Goal: Check status: Check status

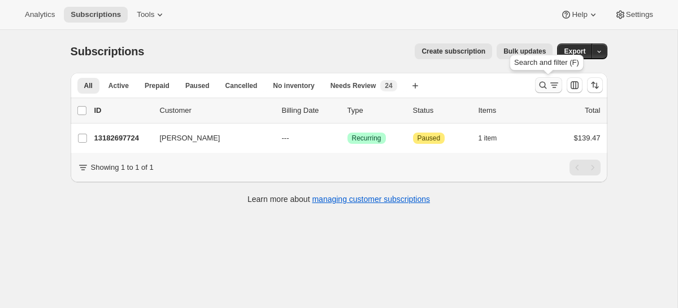
click at [546, 86] on icon "Search and filter results" at bounding box center [542, 85] width 11 height 11
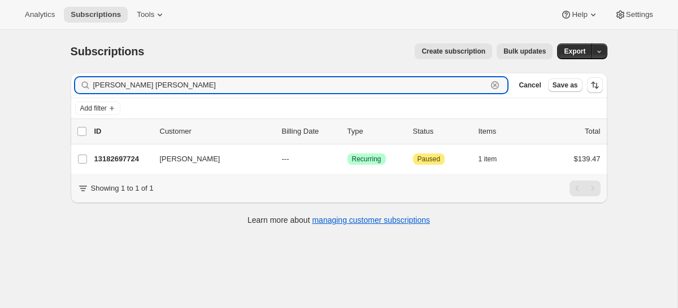
click at [495, 89] on icon "button" at bounding box center [495, 85] width 8 height 8
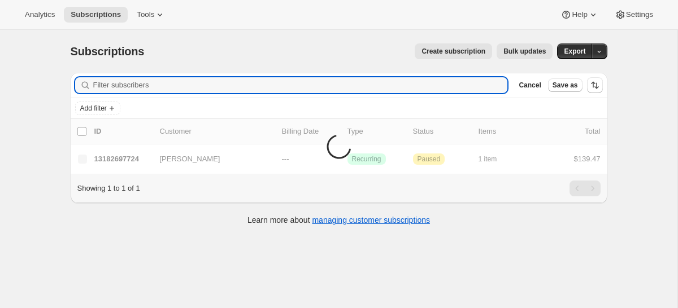
type input "j"
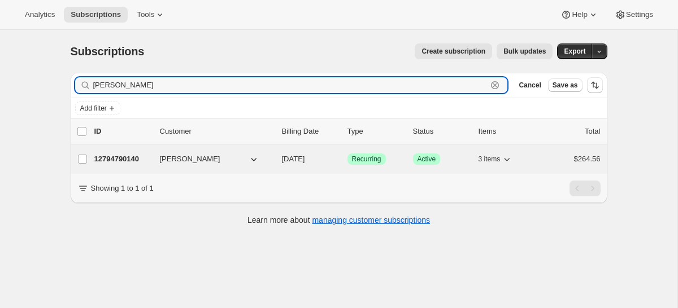
type input "[PERSON_NAME]"
click at [122, 162] on p "12794790140" at bounding box center [122, 159] width 56 height 11
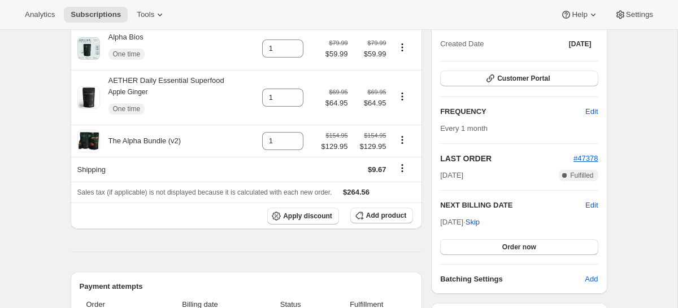
scroll to position [132, 0]
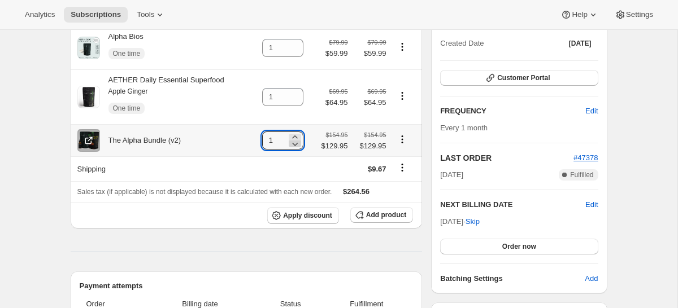
click at [293, 146] on icon at bounding box center [294, 143] width 11 height 11
type input "0"
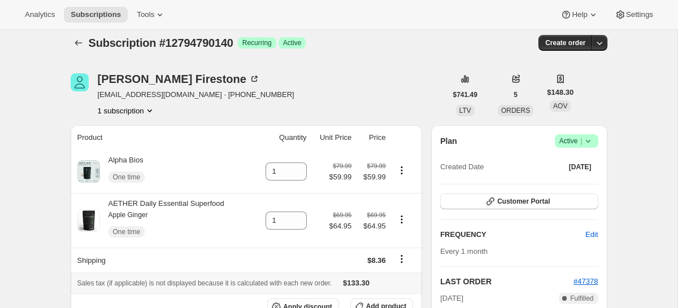
scroll to position [0, 0]
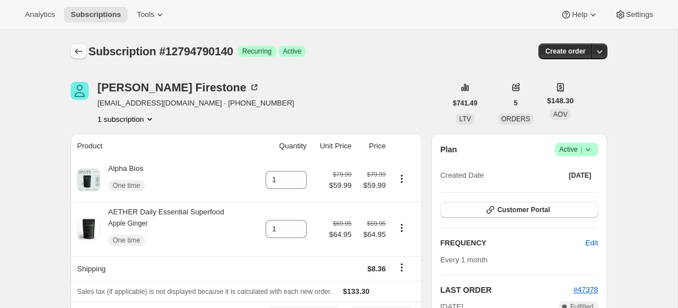
click at [84, 51] on button "Subscriptions" at bounding box center [79, 51] width 16 height 16
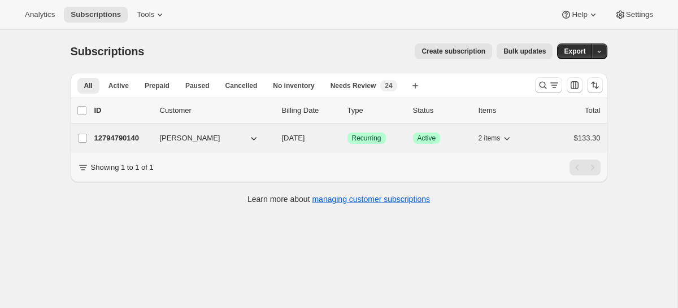
click at [137, 145] on div "12794790140 [PERSON_NAME] [DATE] Success Recurring Success Active 2 items $133.…" at bounding box center [347, 138] width 506 height 16
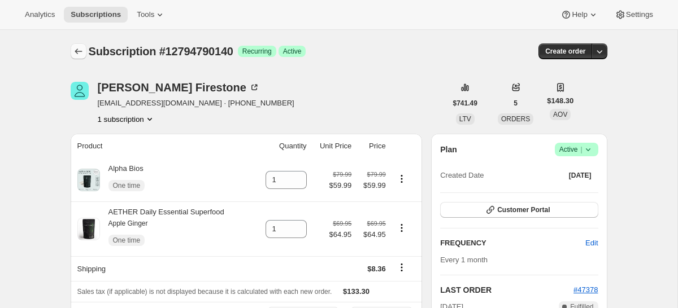
click at [78, 49] on icon "Subscriptions" at bounding box center [78, 51] width 11 height 11
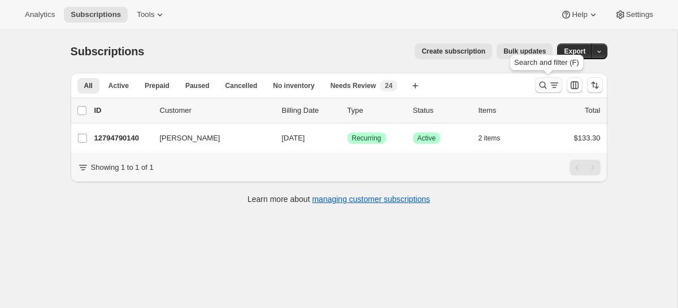
click at [544, 90] on icon "Search and filter results" at bounding box center [542, 85] width 11 height 11
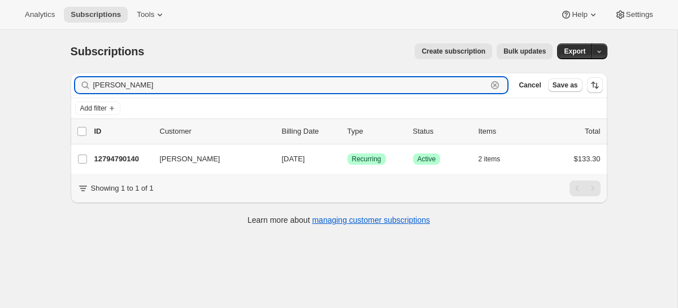
click at [491, 89] on icon "button" at bounding box center [494, 85] width 11 height 11
